Goal: Information Seeking & Learning: Learn about a topic

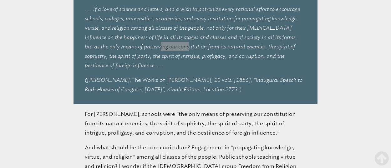
scroll to position [1112, 0]
click at [85, 110] on p "For [PERSON_NAME], schools were “the only means of preserving our constitution …" at bounding box center [196, 124] width 222 height 28
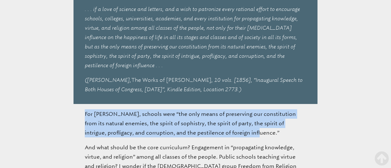
drag, startPoint x: 218, startPoint y: 95, endPoint x: 78, endPoint y: 81, distance: 141.5
click at [78, 81] on div "By [PERSON_NAME] [DATE] P resident [PERSON_NAME] proposed budget for the Depart…" at bounding box center [195, 84] width 391 height 1566
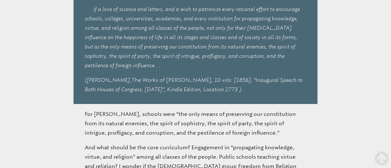
click at [179, 143] on p "And what should be the core curriculum? Engagement in “propagating knowledge, v…" at bounding box center [196, 166] width 222 height 47
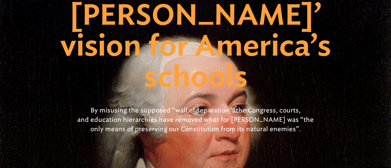
scroll to position [110, 0]
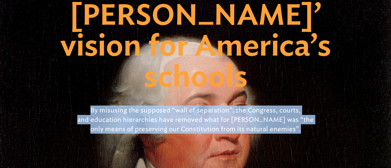
drag, startPoint x: 92, startPoint y: 82, endPoint x: 308, endPoint y: 107, distance: 217.7
click at [308, 107] on p "By misusing the supposed “wall of separation”, the Congress, courts, and educat…" at bounding box center [196, 119] width 256 height 33
copy p "By misusing the supposed “wall of separation”, the Congress, courts, and educat…"
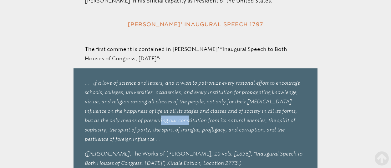
scroll to position [1039, 0]
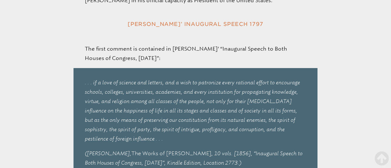
click at [274, 78] on p ". . . if a love of science and letters, and a wish to patronize every rational …" at bounding box center [196, 111] width 222 height 66
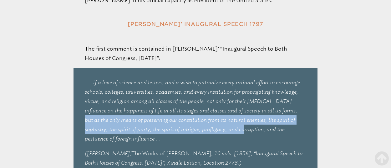
drag, startPoint x: 274, startPoint y: 74, endPoint x: 216, endPoint y: 94, distance: 61.4
click at [216, 94] on p ". . . if a love of science and letters, and a wish to patronize every rational …" at bounding box center [196, 111] width 222 height 66
copy p "the only means of preserving our constitution from its natural enemies, the spi…"
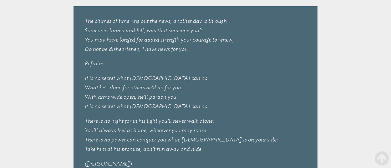
scroll to position [1801, 0]
